Goal: Find specific page/section: Find specific page/section

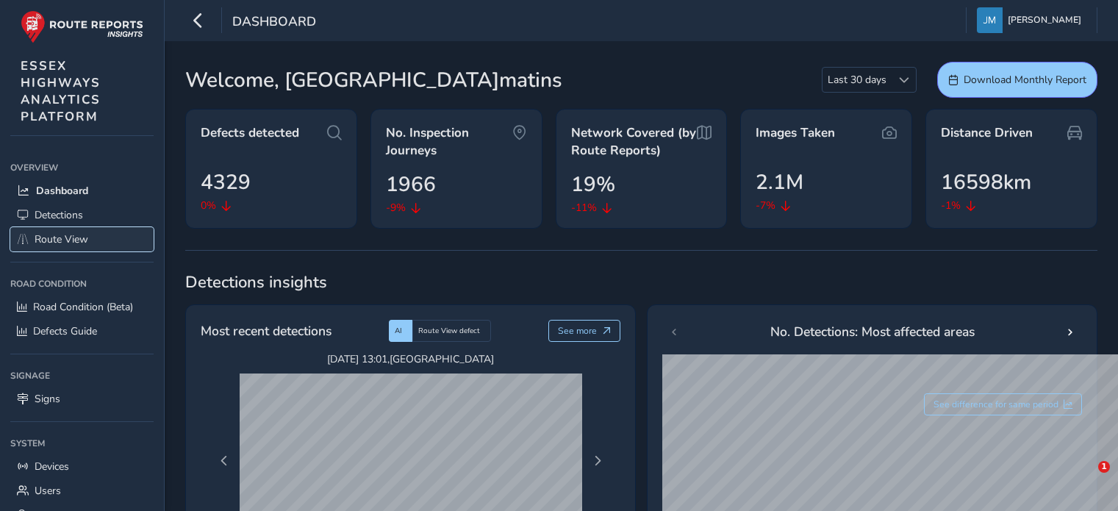
click at [65, 238] on span "Route View" at bounding box center [62, 239] width 54 height 14
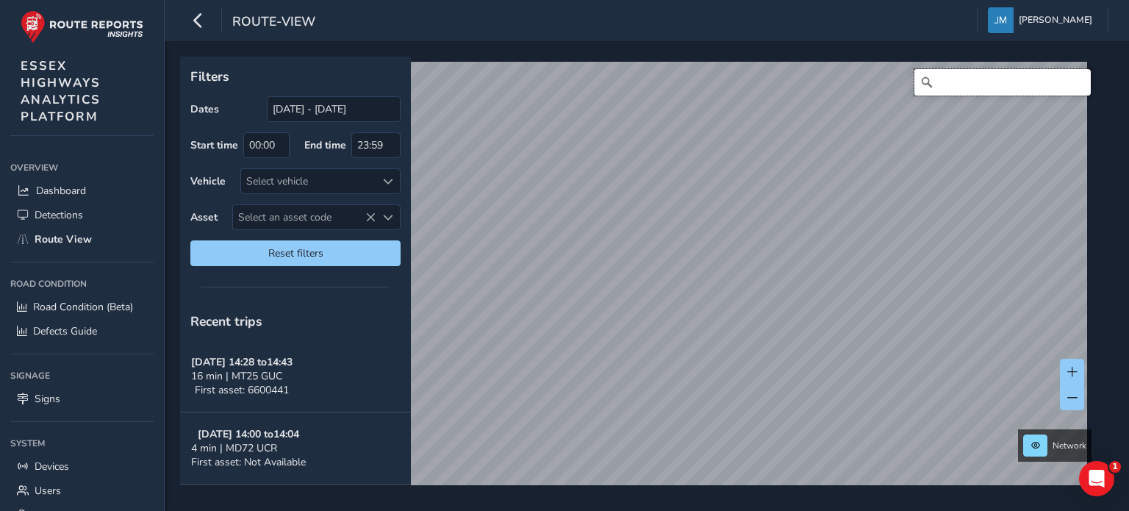
click at [944, 76] on input "Search" at bounding box center [1003, 82] width 176 height 26
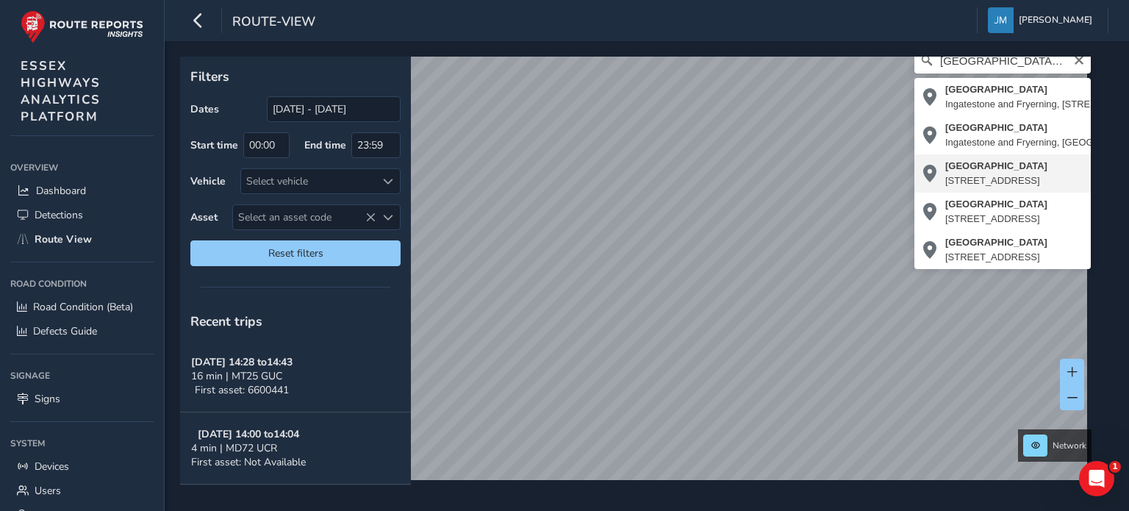
type input "[STREET_ADDRESS]"
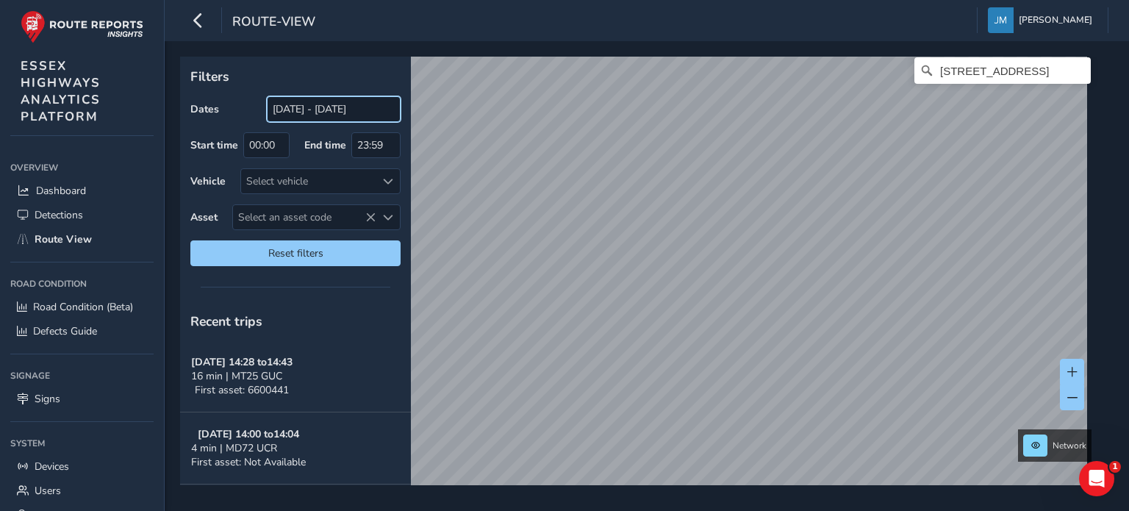
click at [312, 108] on input "[DATE] - [DATE]" at bounding box center [334, 109] width 134 height 26
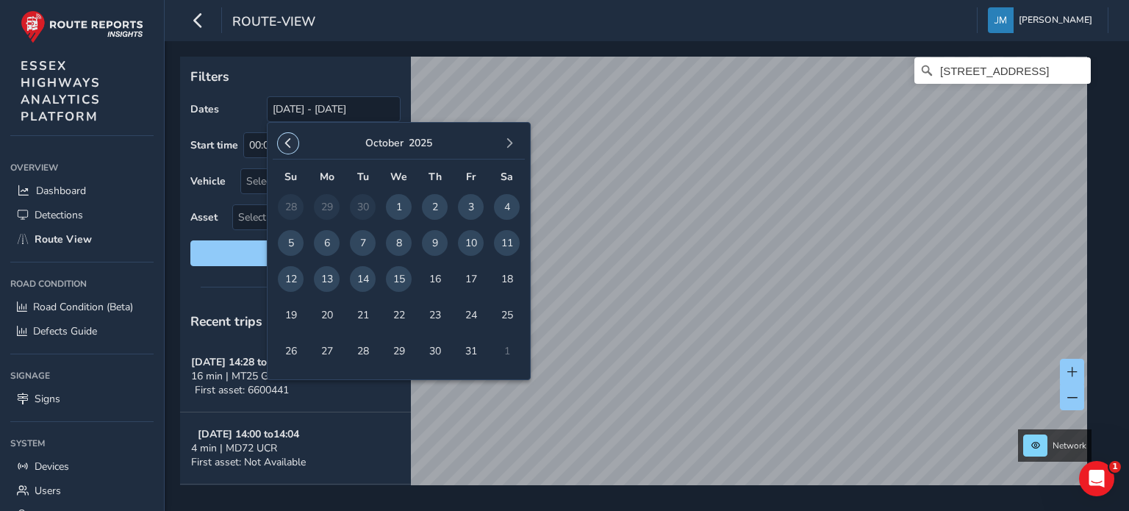
click at [288, 143] on span "button" at bounding box center [288, 143] width 10 height 10
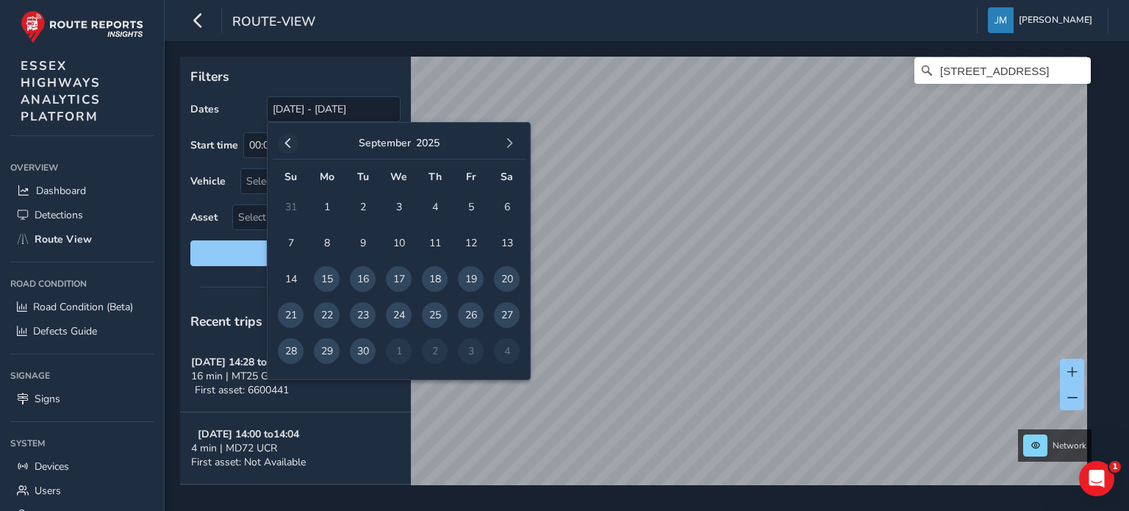
click at [288, 142] on span "button" at bounding box center [288, 143] width 10 height 10
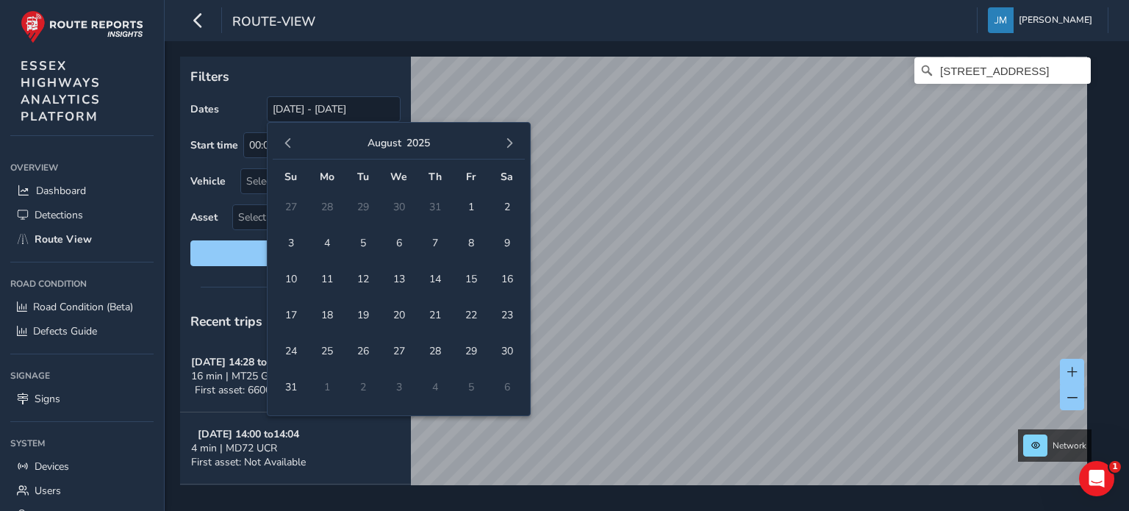
click at [288, 142] on span "button" at bounding box center [288, 143] width 10 height 10
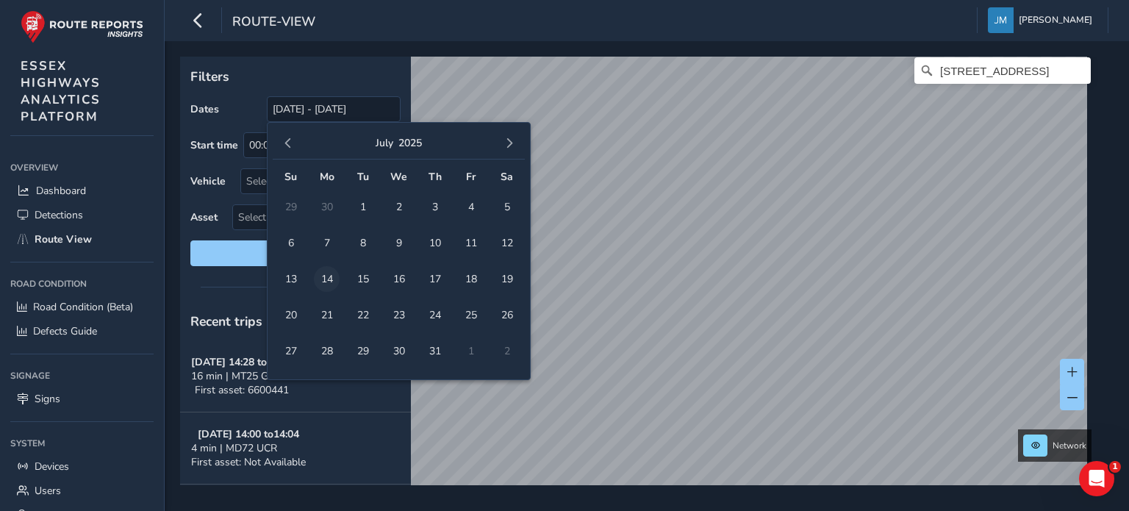
click at [326, 276] on span "14" at bounding box center [327, 279] width 26 height 26
click at [595, 15] on div "route-view Jordan Matins Colour Scheme: Dark Dim Light Logout" at bounding box center [647, 20] width 965 height 41
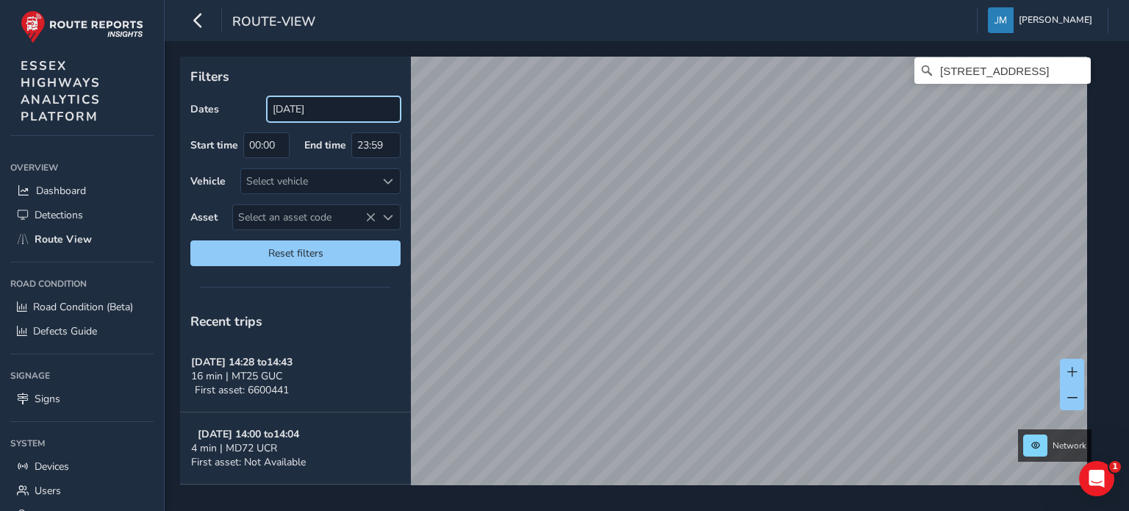
click at [337, 108] on input "[DATE]" at bounding box center [334, 109] width 134 height 26
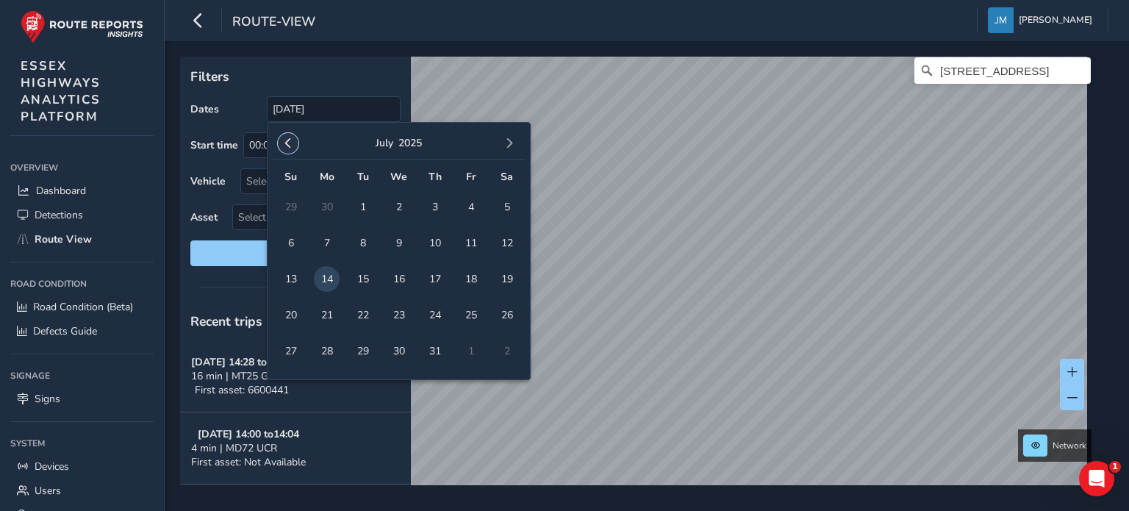
click at [288, 144] on span "button" at bounding box center [288, 143] width 10 height 10
click at [431, 209] on span "1" at bounding box center [435, 207] width 26 height 26
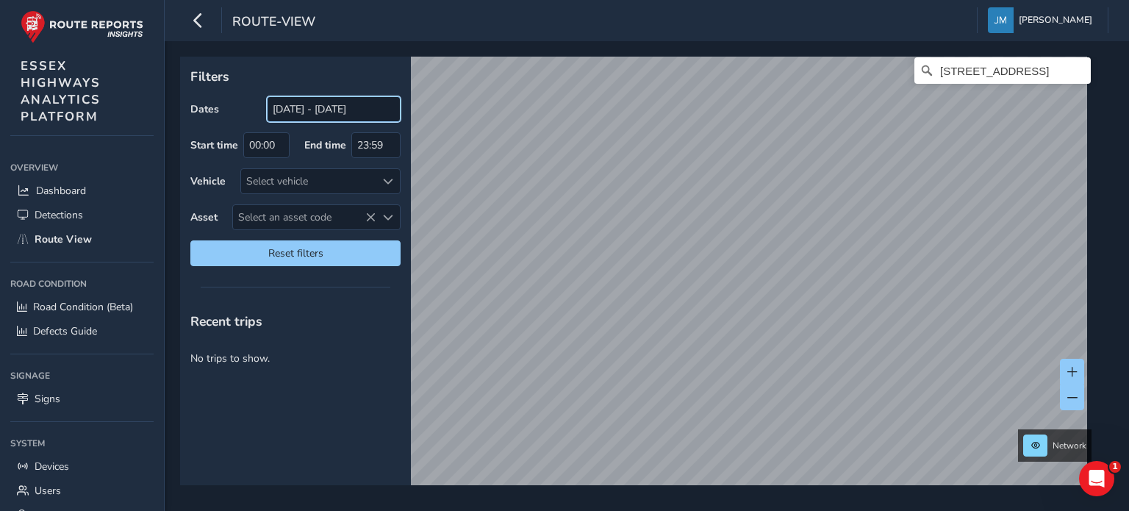
click at [379, 115] on input "[DATE] - [DATE]" at bounding box center [334, 109] width 134 height 26
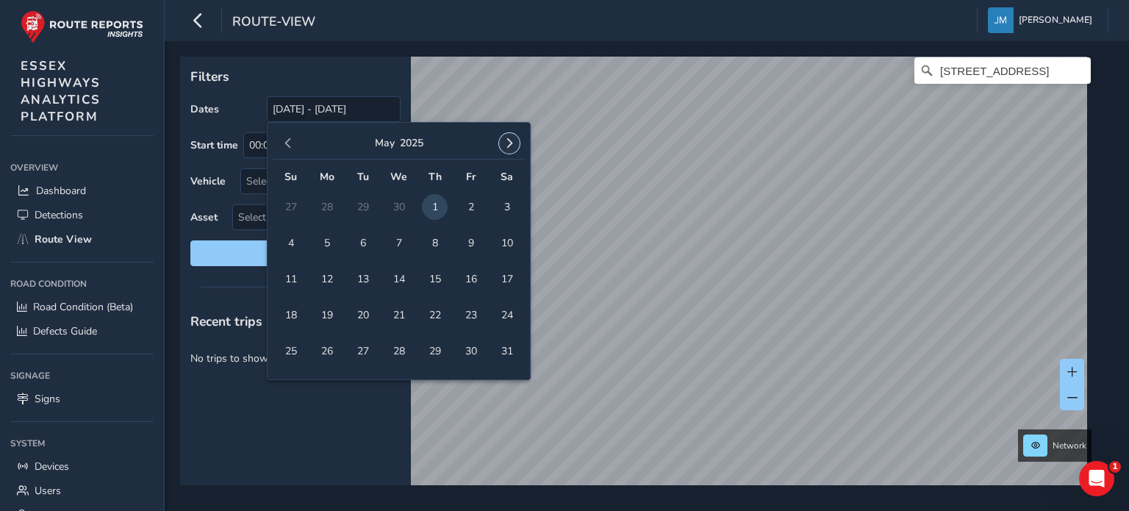
click at [509, 144] on span "button" at bounding box center [509, 143] width 10 height 10
click at [474, 256] on td "11" at bounding box center [471, 243] width 36 height 36
click at [469, 252] on span "11" at bounding box center [471, 243] width 26 height 26
type input "[DATE]"
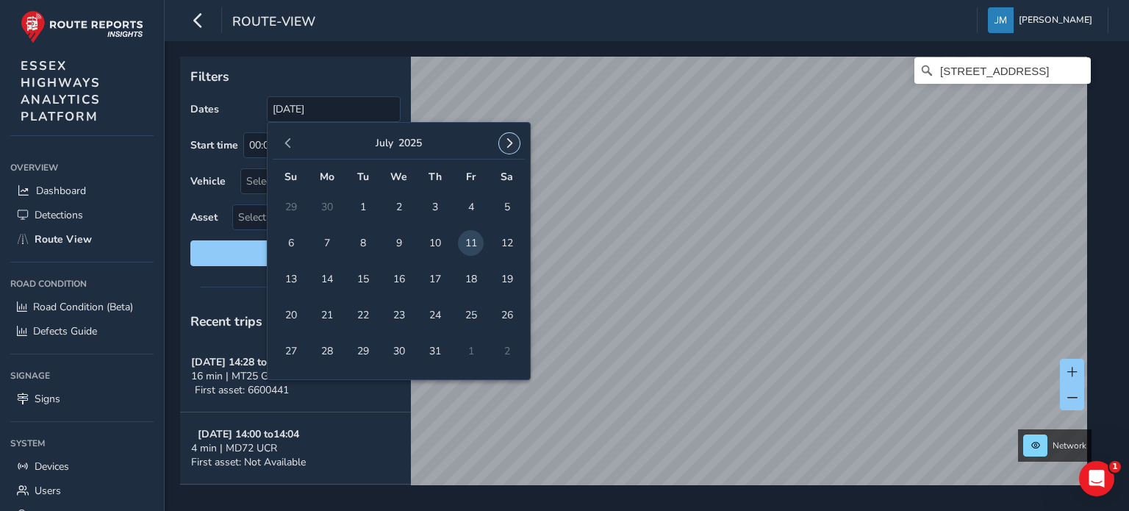
click at [511, 143] on span "button" at bounding box center [509, 143] width 10 height 10
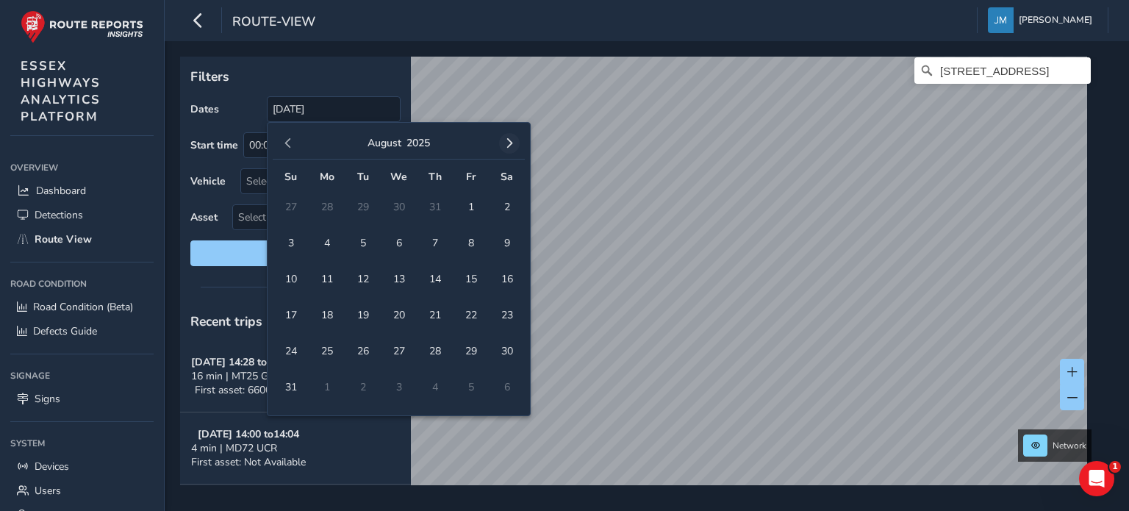
click at [515, 149] on button "button" at bounding box center [509, 143] width 21 height 21
